Goal: Information Seeking & Learning: Learn about a topic

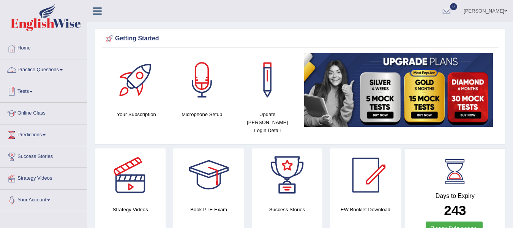
click at [47, 71] on link "Practice Questions" at bounding box center [43, 68] width 87 height 19
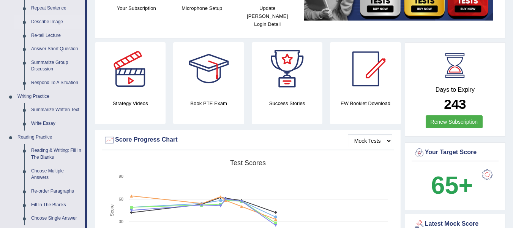
scroll to position [123, 0]
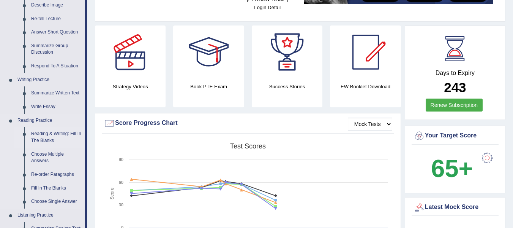
click at [51, 132] on link "Reading & Writing: Fill In The Blanks" at bounding box center [56, 137] width 57 height 20
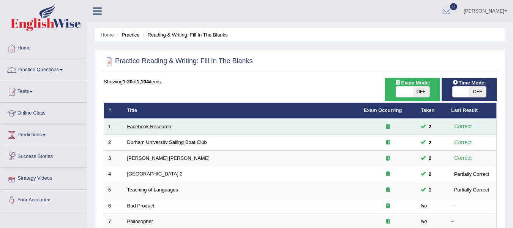
click at [140, 126] on link "Facebook Research" at bounding box center [149, 126] width 44 height 6
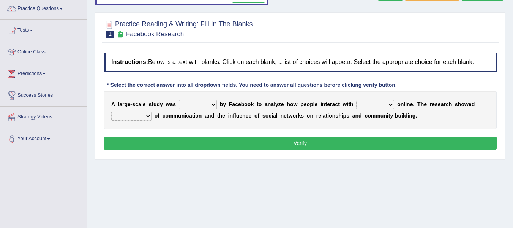
scroll to position [60, 0]
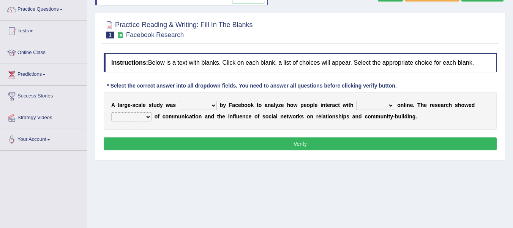
click at [204, 103] on select "surveyed had asked made" at bounding box center [198, 105] width 38 height 9
select select "surveyed"
click at [179, 101] on select "surveyed had asked made" at bounding box center [198, 105] width 38 height 9
click at [368, 104] on select "together all each other another" at bounding box center [375, 105] width 38 height 9
select select "each other"
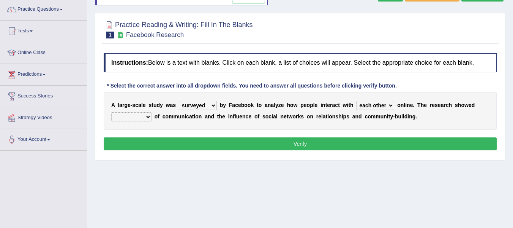
click at [356, 101] on select "together all each other another" at bounding box center [375, 105] width 38 height 9
click at [141, 116] on select "advantages standards fellowships patterns" at bounding box center [131, 116] width 40 height 9
select select "advantages"
click at [111, 112] on select "advantages standards fellowships patterns" at bounding box center [131, 116] width 40 height 9
click at [195, 141] on button "Verify" at bounding box center [300, 143] width 393 height 13
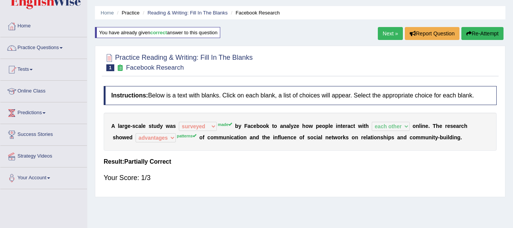
scroll to position [21, 0]
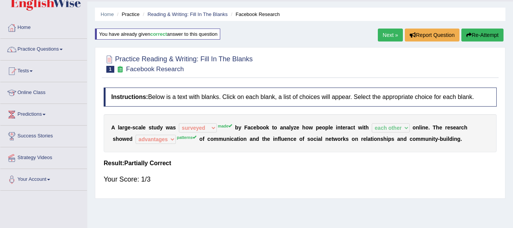
click at [483, 33] on button "Re-Attempt" at bounding box center [483, 34] width 42 height 13
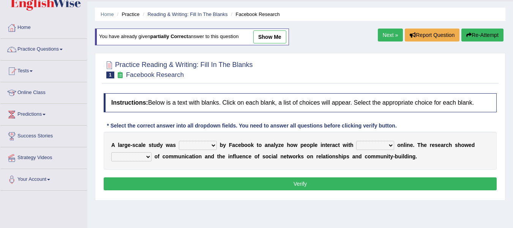
click at [192, 144] on select "surveyed had asked made" at bounding box center [198, 145] width 38 height 9
select select "made"
click at [179, 141] on select "surveyed had asked made" at bounding box center [198, 145] width 38 height 9
click at [381, 146] on select "together all each other another" at bounding box center [375, 145] width 38 height 9
select select "each other"
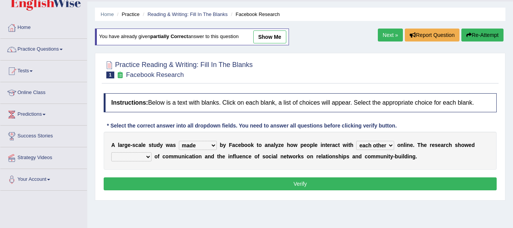
click at [356, 141] on select "together all each other another" at bounding box center [375, 145] width 38 height 9
click at [130, 155] on select "advantages standards fellowships patterns" at bounding box center [131, 156] width 40 height 9
select select "patterns"
click at [111, 152] on select "advantages standards fellowships patterns" at bounding box center [131, 156] width 40 height 9
click at [174, 184] on button "Verify" at bounding box center [300, 183] width 393 height 13
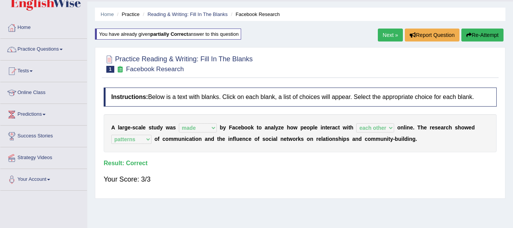
click at [387, 36] on link "Next »" at bounding box center [390, 34] width 25 height 13
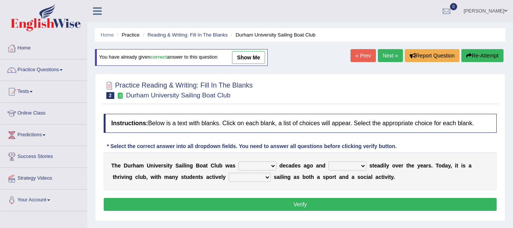
click at [270, 166] on select "found fund founded find" at bounding box center [258, 165] width 38 height 9
select select "founded"
click at [239, 161] on select "found fund founded find" at bounding box center [258, 165] width 38 height 9
drag, startPoint x: 247, startPoint y: 203, endPoint x: 305, endPoint y: 165, distance: 69.2
click at [305, 165] on div "Instructions: Below is a text with blanks. Click on each blank, a list of choic…" at bounding box center [300, 163] width 397 height 107
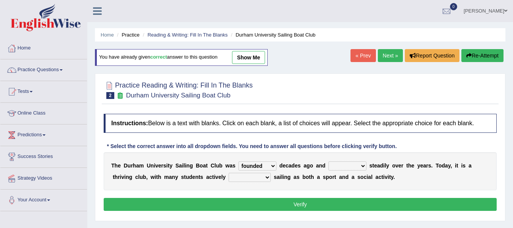
click at [361, 163] on select "grow growing has grown grown" at bounding box center [348, 165] width 38 height 9
select select "has grown"
click at [329, 161] on select "grow growing has grown grown" at bounding box center [348, 165] width 38 height 9
click at [253, 177] on select "enjoy enjoyed are enjoying enjoying" at bounding box center [250, 176] width 42 height 9
select select "enjoying"
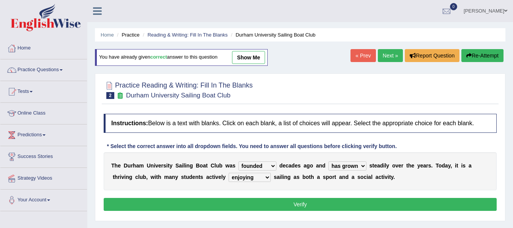
click at [229, 172] on select "enjoy enjoyed are enjoying enjoying" at bounding box center [250, 176] width 42 height 9
click at [294, 206] on button "Verify" at bounding box center [300, 204] width 393 height 13
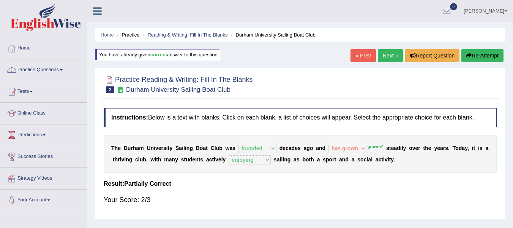
click at [491, 54] on button "Re-Attempt" at bounding box center [483, 55] width 42 height 13
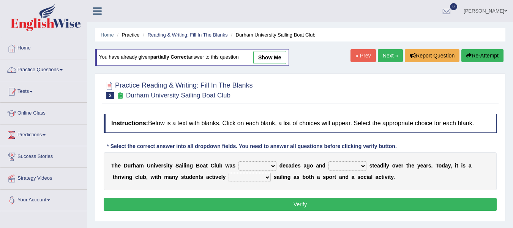
click at [267, 167] on select "found fund founded find" at bounding box center [258, 165] width 38 height 9
select select "founded"
click at [239, 161] on select "found fund founded find" at bounding box center [258, 165] width 38 height 9
click at [351, 165] on select "grow growing has grown grown" at bounding box center [348, 165] width 38 height 9
select select "grown"
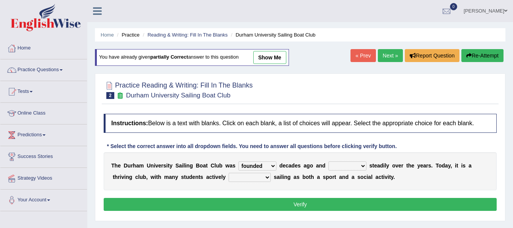
click at [329, 161] on select "grow growing has grown grown" at bounding box center [348, 165] width 38 height 9
click at [241, 176] on select "enjoy enjoyed are enjoying enjoying" at bounding box center [250, 176] width 42 height 9
select select "enjoying"
click at [229, 172] on select "enjoy enjoyed are enjoying enjoying" at bounding box center [250, 176] width 42 height 9
click at [289, 206] on button "Verify" at bounding box center [300, 204] width 393 height 13
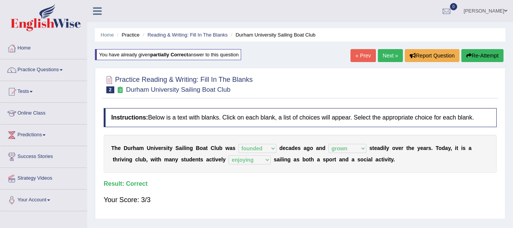
click at [386, 56] on link "Next »" at bounding box center [390, 55] width 25 height 13
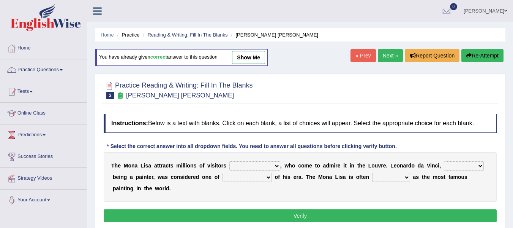
click at [271, 166] on select "around the year the all year all year round per year" at bounding box center [254, 165] width 51 height 9
select select "around the year"
click at [229, 161] on select "around the year the all year all year round per year" at bounding box center [254, 165] width 51 height 9
click at [240, 165] on select "around the year the all year all year round per year" at bounding box center [254, 165] width 51 height 9
click at [317, 197] on div "T h e M o n a L i s a a t t r a c t s m i l l i o n s o f v i s i t o r s aroun…" at bounding box center [300, 176] width 393 height 49
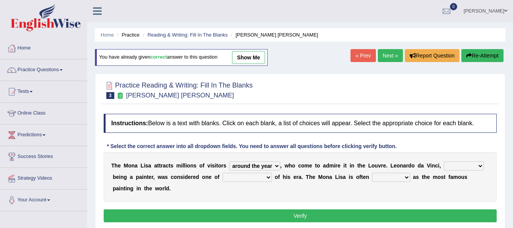
click at [375, 169] on div "T h e M o n a L i s a a t t r a c t s m i l l i o n s o f v i s i t o r s aroun…" at bounding box center [300, 176] width 393 height 49
click at [447, 174] on b at bounding box center [447, 177] width 3 height 6
click at [463, 161] on select "rather than as much as as well as as long as" at bounding box center [464, 165] width 40 height 9
click at [242, 180] on select "better artists artist the better artist the best artists" at bounding box center [247, 176] width 49 height 9
select select "the best artists"
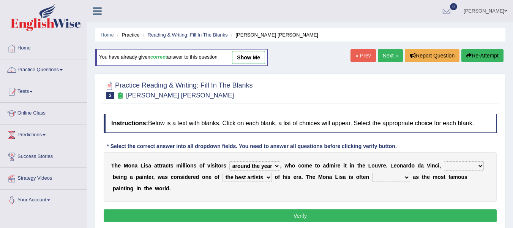
click at [223, 172] on select "better artists artist the better artist the best artists" at bounding box center [247, 176] width 49 height 9
click at [391, 177] on select "classified suggested predicted described" at bounding box center [391, 176] width 38 height 9
select select "classified"
click at [372, 172] on select "classified suggested predicted described" at bounding box center [391, 176] width 38 height 9
click at [464, 168] on select "rather than as much as as well as as long as" at bounding box center [464, 165] width 40 height 9
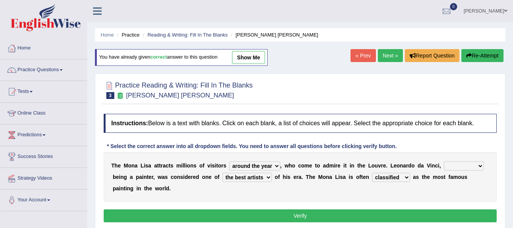
select select "as long as"
click at [444, 161] on select "rather than as much as as well as as long as" at bounding box center [464, 165] width 40 height 9
click at [301, 215] on button "Verify" at bounding box center [300, 215] width 393 height 13
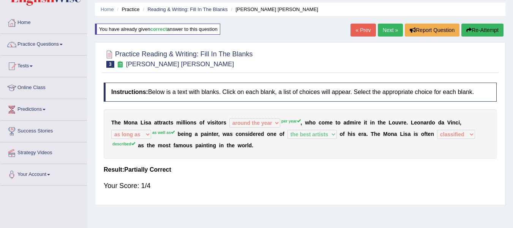
scroll to position [26, 0]
click at [490, 32] on button "Re-Attempt" at bounding box center [483, 29] width 42 height 13
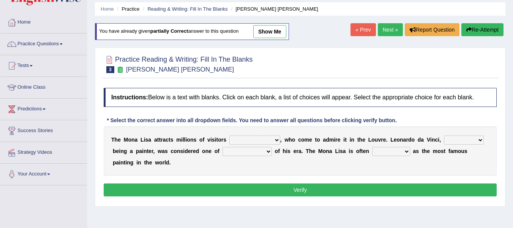
click at [249, 140] on select "around the year the all year all year round per year" at bounding box center [254, 139] width 51 height 9
select select "per year"
click at [229, 135] on select "around the year the all year all year round per year" at bounding box center [254, 139] width 51 height 9
click at [445, 139] on select "rather than as much as as well as as long as" at bounding box center [464, 139] width 40 height 9
select select "as long as"
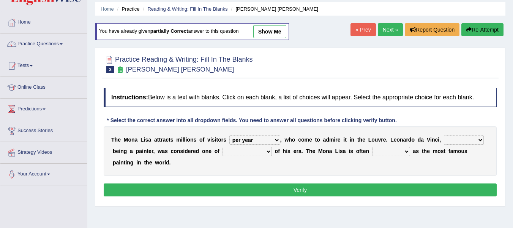
click at [444, 135] on select "rather than as much as as well as as long as" at bounding box center [464, 139] width 40 height 9
click at [392, 151] on select "classified suggested predicted described" at bounding box center [391, 151] width 38 height 9
select select "described"
click at [372, 147] on select "classified suggested predicted described" at bounding box center [391, 151] width 38 height 9
click at [260, 154] on select "better artists artist the better artist the best artists" at bounding box center [247, 151] width 49 height 9
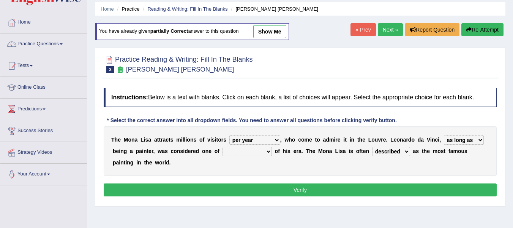
select select "the best artists"
click at [223, 147] on select "better artists artist the better artist the best artists" at bounding box center [247, 151] width 49 height 9
click at [461, 136] on select "rather than as much as as well as as long as" at bounding box center [464, 139] width 40 height 9
select select "as much as"
click at [444, 135] on select "rather than as much as as well as as long as" at bounding box center [464, 139] width 40 height 9
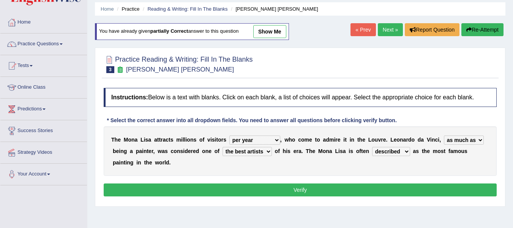
click at [373, 187] on button "Verify" at bounding box center [300, 189] width 393 height 13
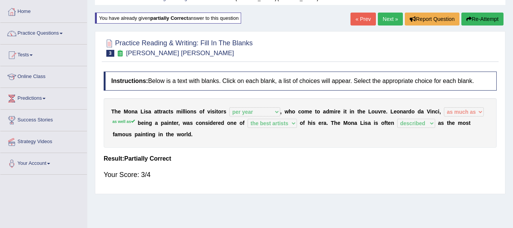
scroll to position [37, 0]
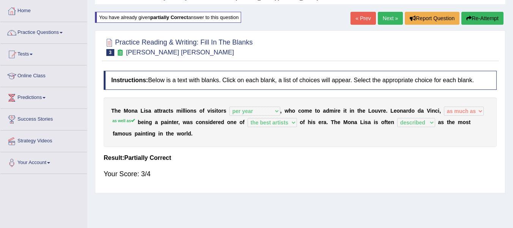
click at [489, 22] on button "Re-Attempt" at bounding box center [483, 18] width 42 height 13
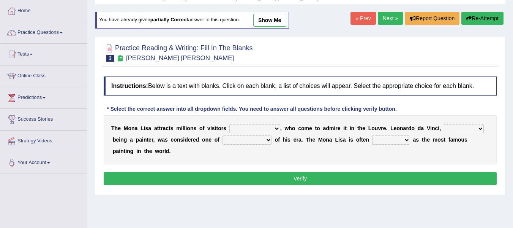
click at [460, 129] on select "rather than as much as as well as as long as" at bounding box center [464, 128] width 40 height 9
select select "as well as"
click at [444, 124] on select "rather than as much as as well as as long as" at bounding box center [464, 128] width 40 height 9
click at [232, 139] on select "better artists artist the better artist the best artists" at bounding box center [247, 139] width 49 height 9
select select "the best artists"
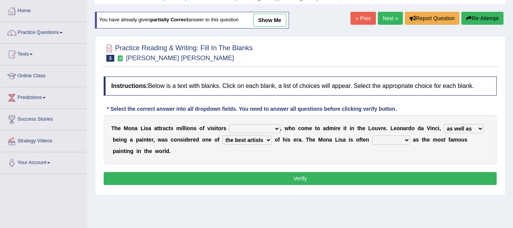
click at [223, 135] on select "better artists artist the better artist the best artists" at bounding box center [247, 139] width 49 height 9
click at [265, 125] on select "around the year the all year all year round per year" at bounding box center [254, 128] width 51 height 9
click at [235, 180] on button "Verify" at bounding box center [300, 178] width 393 height 13
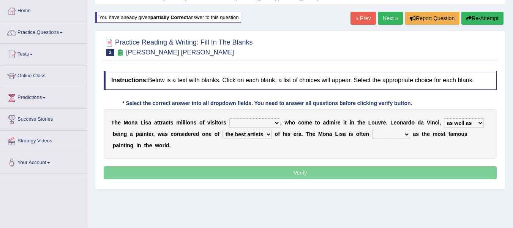
click at [235, 180] on div "Instructions: Below is a text with blanks. Click on each blank, a list of choic…" at bounding box center [300, 126] width 397 height 118
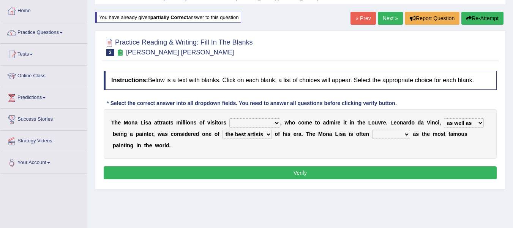
click at [263, 124] on select "around the year the all year all year round per year" at bounding box center [254, 122] width 51 height 9
select select "per year"
click at [229, 118] on select "around the year the all year all year round per year" at bounding box center [254, 122] width 51 height 9
click at [394, 132] on select "classified suggested predicted described" at bounding box center [391, 134] width 38 height 9
select select "described"
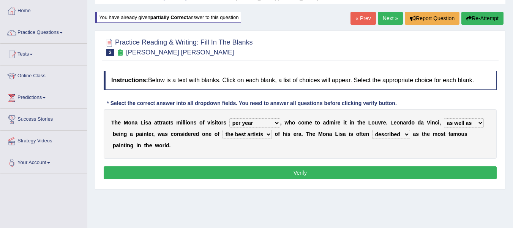
click at [372, 130] on select "classified suggested predicted described" at bounding box center [391, 134] width 38 height 9
click at [317, 174] on button "Verify" at bounding box center [300, 172] width 393 height 13
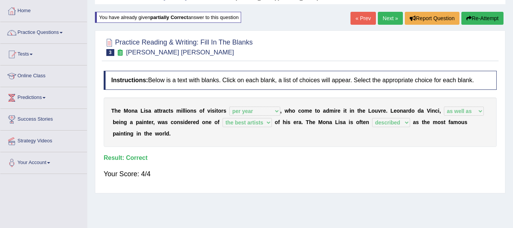
click at [381, 17] on link "Next »" at bounding box center [390, 18] width 25 height 13
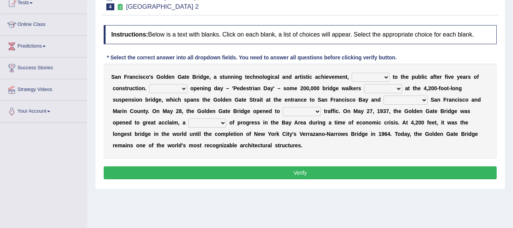
scroll to position [89, 0]
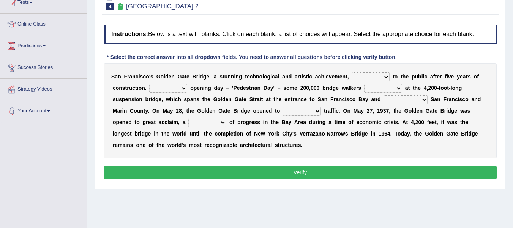
click at [374, 76] on select "opens closes appears equals" at bounding box center [371, 76] width 38 height 9
select select "opens"
click at [352, 72] on select "opens closes appears equals" at bounding box center [371, 76] width 38 height 9
click at [174, 90] on select "On During Since When" at bounding box center [168, 88] width 38 height 9
select select "During"
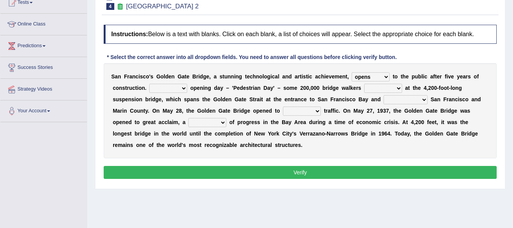
click at [149, 84] on select "On During Since When" at bounding box center [168, 88] width 38 height 9
click at [383, 89] on select "stationed looked marveled laughed" at bounding box center [383, 88] width 38 height 9
click at [304, 120] on b "a" at bounding box center [304, 122] width 3 height 6
click at [403, 101] on select "separates connects channels differentiates" at bounding box center [406, 99] width 44 height 9
select select "connects"
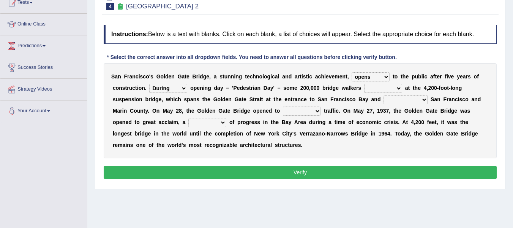
click at [384, 95] on select "separates connects channels differentiates" at bounding box center [406, 99] width 44 height 9
click at [306, 112] on select "aquatic vehicular airborne watertight" at bounding box center [302, 110] width 38 height 9
select select "watertight"
click at [283, 106] on select "aquatic vehicular airborne watertight" at bounding box center [302, 110] width 38 height 9
click at [207, 123] on select "denial symbol technique yield" at bounding box center [207, 122] width 38 height 9
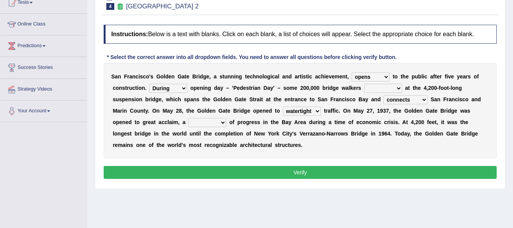
select select "symbol"
click at [188, 118] on select "denial symbol technique yield" at bounding box center [207, 122] width 38 height 9
click at [234, 168] on button "Verify" at bounding box center [300, 172] width 393 height 13
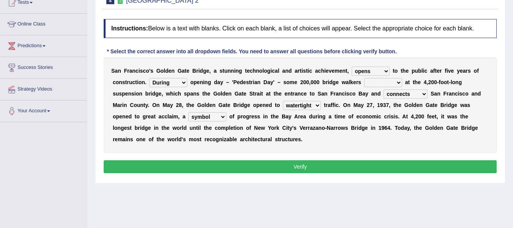
click at [383, 81] on select "stationed looked marveled laughed" at bounding box center [383, 82] width 38 height 9
select select "stationed"
click at [364, 78] on select "stationed looked marveled laughed" at bounding box center [383, 82] width 38 height 9
click at [305, 162] on button "Verify" at bounding box center [300, 166] width 393 height 13
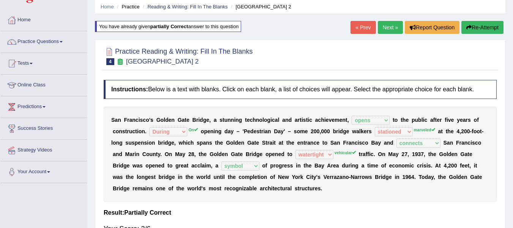
scroll to position [27, 0]
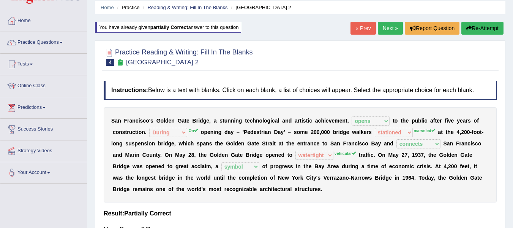
click at [483, 27] on button "Re-Attempt" at bounding box center [483, 28] width 42 height 13
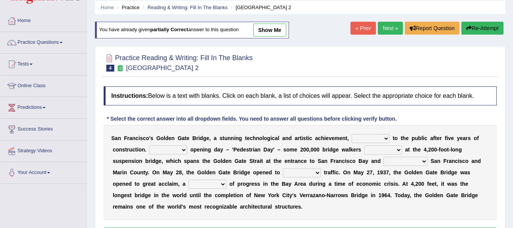
click at [373, 139] on select "opens closes appears equals" at bounding box center [371, 138] width 38 height 9
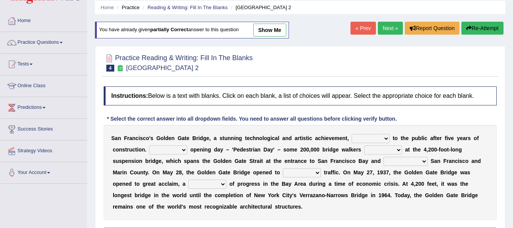
select select "opens"
click at [352, 134] on select "opens closes appears equals" at bounding box center [371, 138] width 38 height 9
click at [174, 151] on select "On During Since When" at bounding box center [168, 149] width 38 height 9
select select "On"
click at [149, 145] on select "On During Since When" at bounding box center [168, 149] width 38 height 9
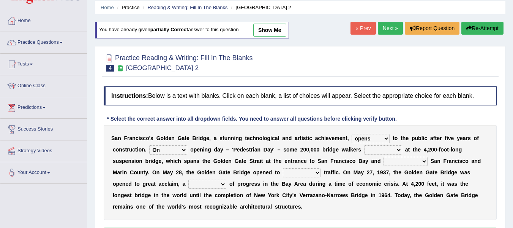
click at [375, 152] on select "stationed looked marveled laughed" at bounding box center [383, 149] width 38 height 9
select select "marveled"
click at [364, 145] on select "stationed looked marveled laughed" at bounding box center [383, 149] width 38 height 9
click at [396, 160] on select "separates connects channels differentiates" at bounding box center [406, 161] width 44 height 9
select select "connects"
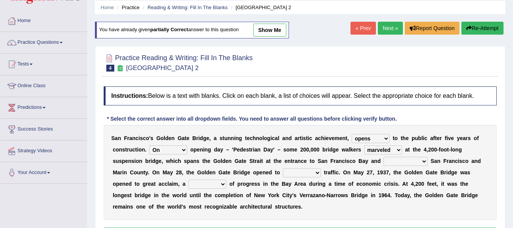
click at [384, 157] on select "separates connects channels differentiates" at bounding box center [406, 161] width 44 height 9
click at [402, 185] on b "A" at bounding box center [404, 183] width 4 height 6
click at [297, 172] on select "aquatic vehicular airborne watertight" at bounding box center [302, 172] width 38 height 9
select select "vehicular"
click at [283, 168] on select "aquatic vehicular airborne watertight" at bounding box center [302, 172] width 38 height 9
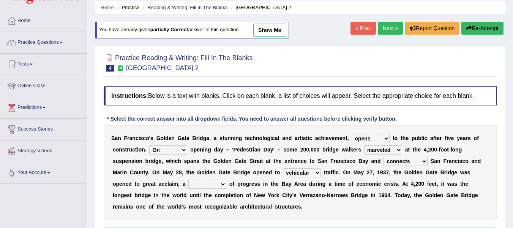
click at [215, 185] on select "denial symbol technique yield" at bounding box center [207, 183] width 38 height 9
select select "symbol"
click at [188, 179] on select "denial symbol technique yield" at bounding box center [207, 183] width 38 height 9
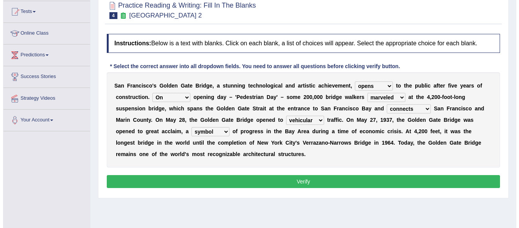
scroll to position [81, 0]
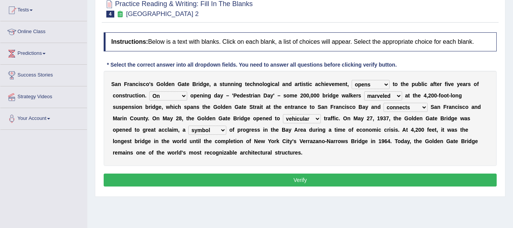
click at [295, 180] on button "Verify" at bounding box center [300, 179] width 393 height 13
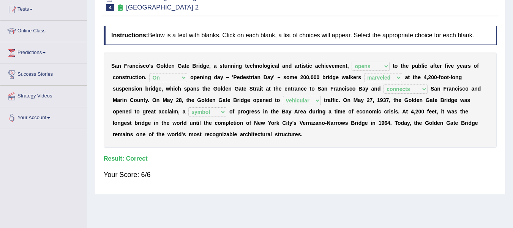
scroll to position [0, 0]
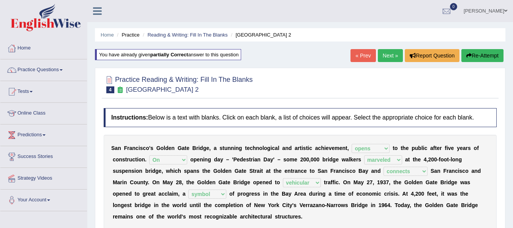
click at [390, 54] on link "Next »" at bounding box center [390, 55] width 25 height 13
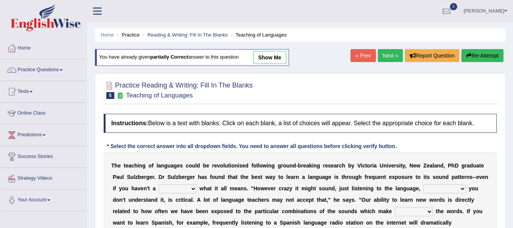
click at [180, 188] on select "dew claw clue due" at bounding box center [178, 188] width 38 height 9
select select "clue"
click at [159, 184] on select "dew claw clue due" at bounding box center [178, 188] width 38 height 9
click at [432, 189] on select "but also all together even though if so" at bounding box center [445, 188] width 43 height 9
click at [424, 184] on select "but also all together even though if so" at bounding box center [445, 188] width 43 height 9
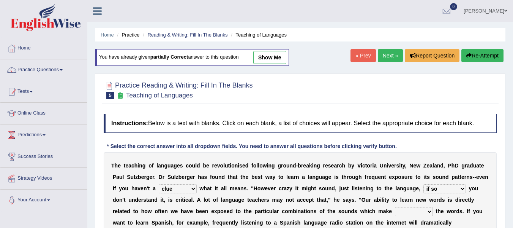
click at [441, 190] on select "but also all together even though if so" at bounding box center [445, 188] width 43 height 9
drag, startPoint x: 452, startPoint y: 190, endPoint x: 337, endPoint y: 193, distance: 115.6
click at [337, 193] on div "T h e t e a c h i n g o f l a n g u a g e s c o u l d b e r e v o l u t i o n i…" at bounding box center [300, 211] width 393 height 118
click at [456, 188] on select "but also all together even though if so" at bounding box center [445, 188] width 43 height 9
select select "but also"
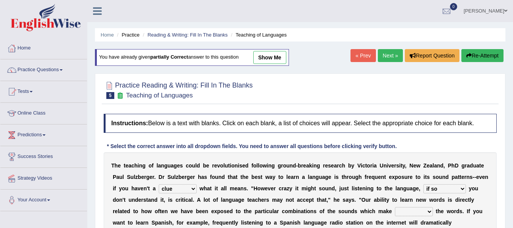
click at [424, 184] on select "but also all together even though if so" at bounding box center [445, 188] width 43 height 9
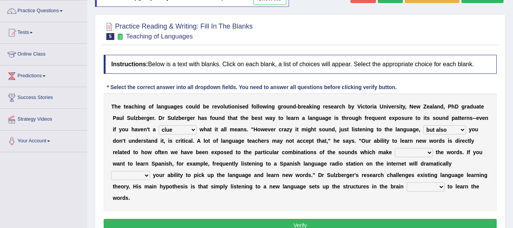
scroll to position [60, 0]
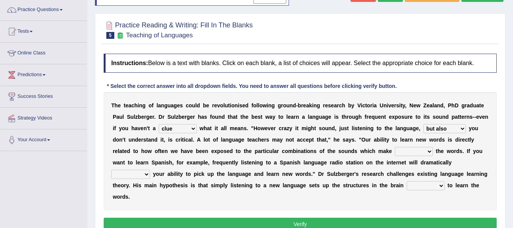
click at [419, 153] on select "down up of on" at bounding box center [414, 151] width 38 height 9
select select "up"
click at [395, 147] on select "down up of on" at bounding box center [414, 151] width 38 height 9
click at [146, 176] on select "evaluate exaggerate describe boost" at bounding box center [130, 173] width 39 height 9
select select "boost"
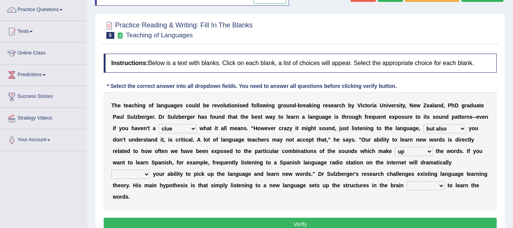
click at [111, 169] on select "evaluate exaggerate describe boost" at bounding box center [130, 173] width 39 height 9
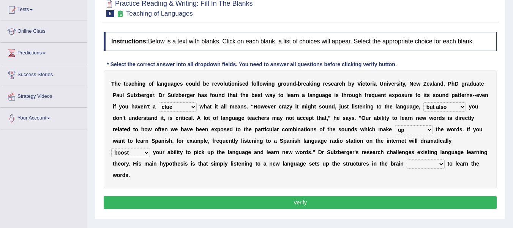
click at [429, 165] on select "requiring required directed to require" at bounding box center [426, 163] width 38 height 9
select select "directed"
click at [407, 159] on select "requiring required directed to require" at bounding box center [426, 163] width 38 height 9
click at [319, 205] on button "Verify" at bounding box center [300, 202] width 393 height 13
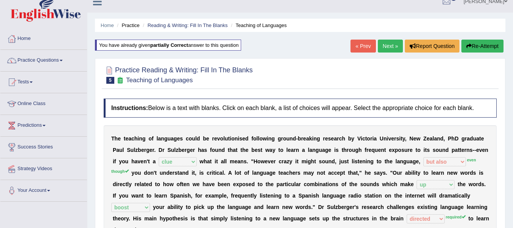
scroll to position [8, 0]
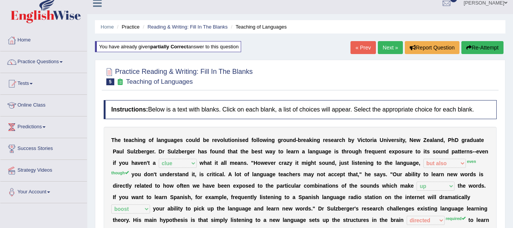
click at [484, 46] on button "Re-Attempt" at bounding box center [483, 47] width 42 height 13
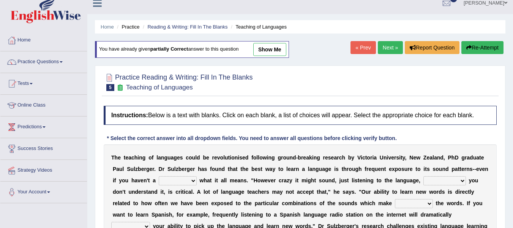
click at [164, 180] on select "dew claw clue due" at bounding box center [178, 180] width 38 height 9
select select "clue"
click at [159, 176] on select "dew claw clue due" at bounding box center [178, 180] width 38 height 9
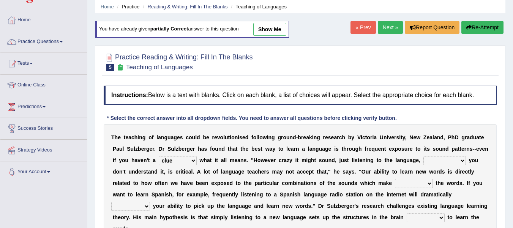
scroll to position [28, 0]
click at [449, 161] on select "but also all together even though if so" at bounding box center [445, 159] width 43 height 9
select select "even though"
click at [424, 155] on select "but also all together even though if so" at bounding box center [445, 159] width 43 height 9
click at [439, 162] on select "but also all together even though if so" at bounding box center [445, 159] width 43 height 9
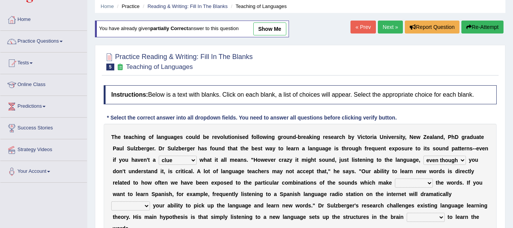
click at [389, 165] on div "T h e t e a c h i n g o f l a n g u a g e s c o u l d b e r e v o l u t i o n i…" at bounding box center [300, 182] width 393 height 118
click at [415, 180] on select "down up of on" at bounding box center [414, 182] width 38 height 9
select select "up"
click at [395, 178] on select "down up of on" at bounding box center [414, 182] width 38 height 9
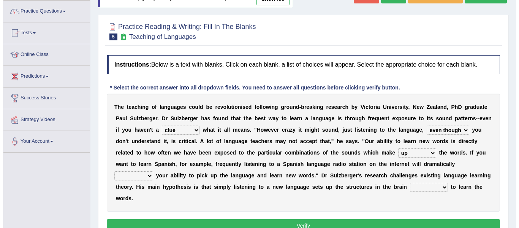
scroll to position [59, 0]
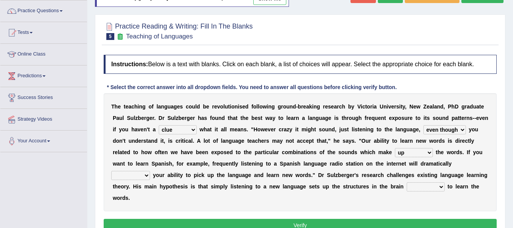
click at [136, 175] on select "evaluate exaggerate describe boost" at bounding box center [130, 175] width 39 height 9
select select "boost"
click at [111, 171] on select "evaluate exaggerate describe boost" at bounding box center [130, 175] width 39 height 9
click at [419, 183] on select "requiring required directed to require" at bounding box center [426, 186] width 38 height 9
select select "required"
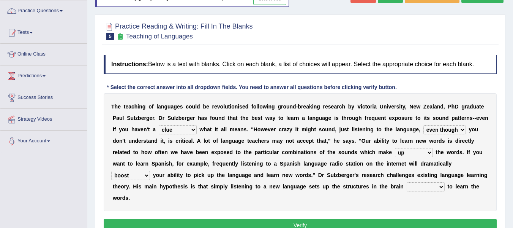
click at [407, 182] on select "requiring required directed to require" at bounding box center [426, 186] width 38 height 9
click at [301, 224] on button "Verify" at bounding box center [300, 224] width 393 height 13
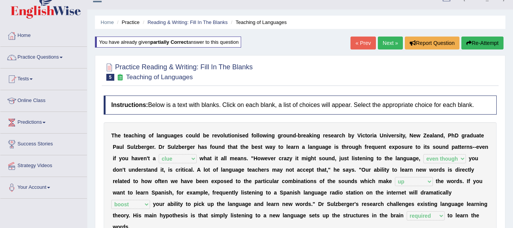
scroll to position [10, 0]
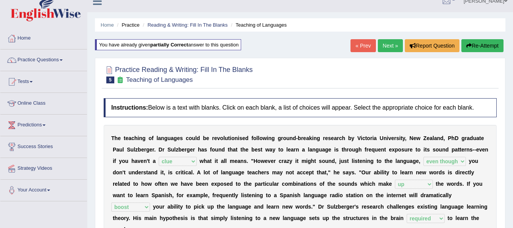
click at [387, 51] on link "Next »" at bounding box center [390, 45] width 25 height 13
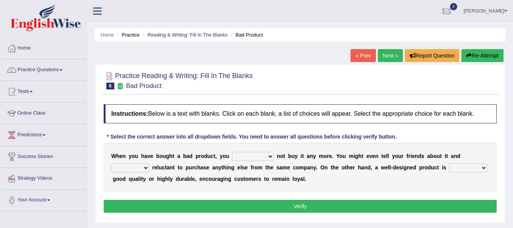
click at [249, 160] on select "would have should have should" at bounding box center [253, 156] width 42 height 9
select select "would"
click at [232, 152] on select "would have should have should" at bounding box center [253, 156] width 42 height 9
click at [261, 157] on select "would have should have should" at bounding box center [253, 156] width 42 height 9
click at [360, 160] on div "W h e n y o u h a v e b o u g h t a b a d p r o d u c t , y o u would have shou…" at bounding box center [300, 166] width 393 height 49
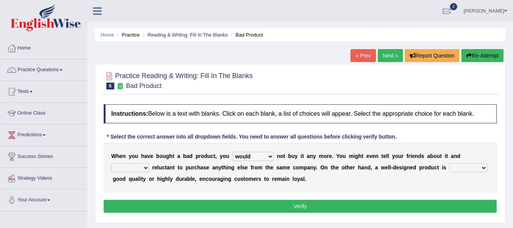
click at [134, 167] on select "is are be being" at bounding box center [130, 167] width 38 height 9
select select "be"
click at [111, 163] on select "is are be being" at bounding box center [130, 167] width 38 height 9
click at [462, 168] on select "both also neither either" at bounding box center [468, 167] width 38 height 9
select select "both"
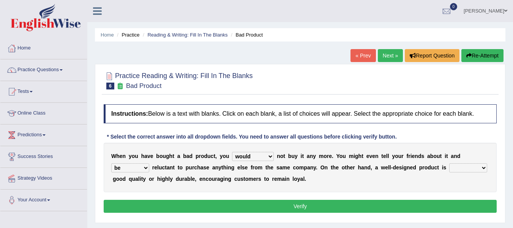
click at [449, 163] on select "both also neither either" at bounding box center [468, 167] width 38 height 9
click at [260, 204] on button "Verify" at bounding box center [300, 205] width 393 height 13
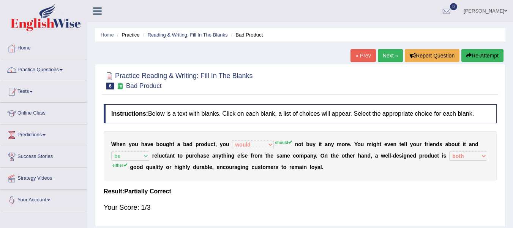
click at [484, 56] on button "Re-Attempt" at bounding box center [483, 55] width 42 height 13
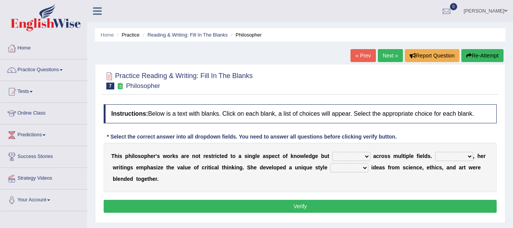
click at [364, 156] on select "constrain contain assemble extend" at bounding box center [351, 156] width 38 height 9
select select "constrain"
click at [332, 152] on select "constrain contain assemble extend" at bounding box center [351, 156] width 38 height 9
click at [447, 157] on select "Rather So Moreover Likely" at bounding box center [454, 156] width 38 height 9
select select "Moreover"
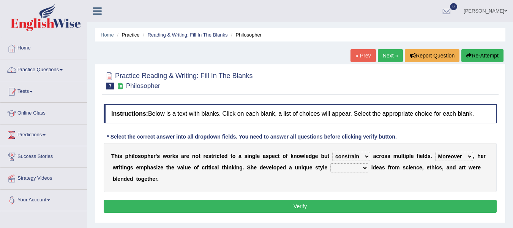
click at [435, 152] on select "Rather So Moreover Likely" at bounding box center [454, 156] width 38 height 9
click at [466, 157] on select "Rather So Moreover Likely" at bounding box center [454, 156] width 38 height 9
click at [381, 189] on div "T h i s p h i l o s o p h e r ' s w o r k s a r e n o t r e s t r i c t e d t o…" at bounding box center [300, 166] width 393 height 49
click at [342, 167] on select "in that that which in which" at bounding box center [350, 167] width 38 height 9
select select "in which"
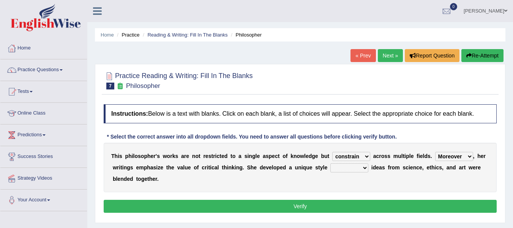
click at [331, 163] on select "in that that which in which" at bounding box center [350, 167] width 38 height 9
click at [304, 204] on button "Verify" at bounding box center [300, 205] width 393 height 13
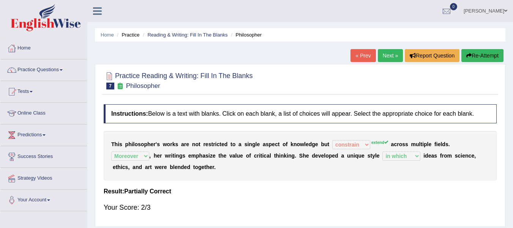
click at [479, 56] on button "Re-Attempt" at bounding box center [483, 55] width 42 height 13
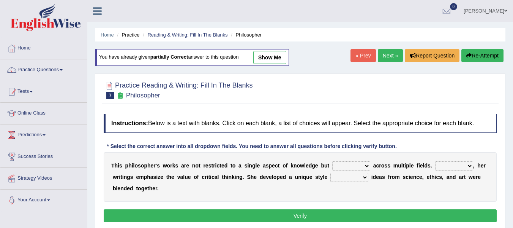
click at [340, 165] on select "constrain contain assemble extend" at bounding box center [351, 165] width 38 height 9
select select "extend"
click at [332, 161] on select "constrain contain assemble extend" at bounding box center [351, 165] width 38 height 9
click at [344, 177] on select "in that that which in which" at bounding box center [350, 176] width 38 height 9
select select "in which"
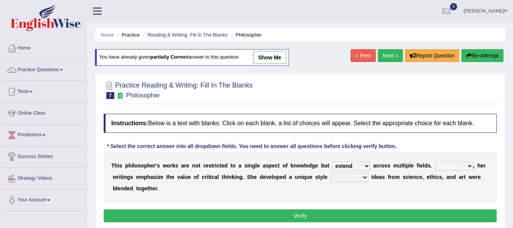
click at [331, 172] on select "in that that which in which" at bounding box center [350, 176] width 38 height 9
click at [451, 167] on select "Rather So Moreover Likely" at bounding box center [454, 165] width 38 height 9
select select "Moreover"
click at [435, 161] on select "Rather So Moreover Likely" at bounding box center [454, 165] width 38 height 9
click at [342, 216] on button "Verify" at bounding box center [300, 215] width 393 height 13
